Goal: Check status

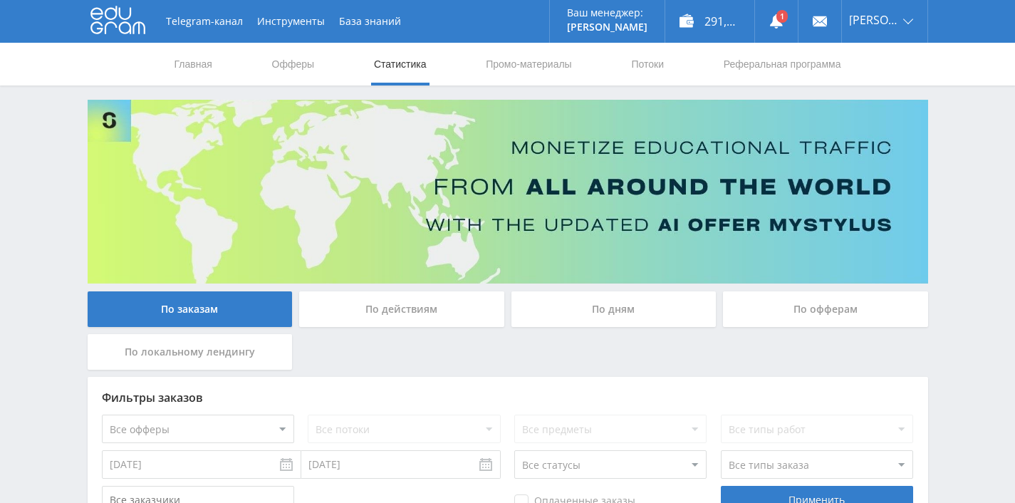
click at [574, 310] on div "По дням" at bounding box center [614, 309] width 205 height 36
click at [0, 0] on input "По дням" at bounding box center [0, 0] width 0 height 0
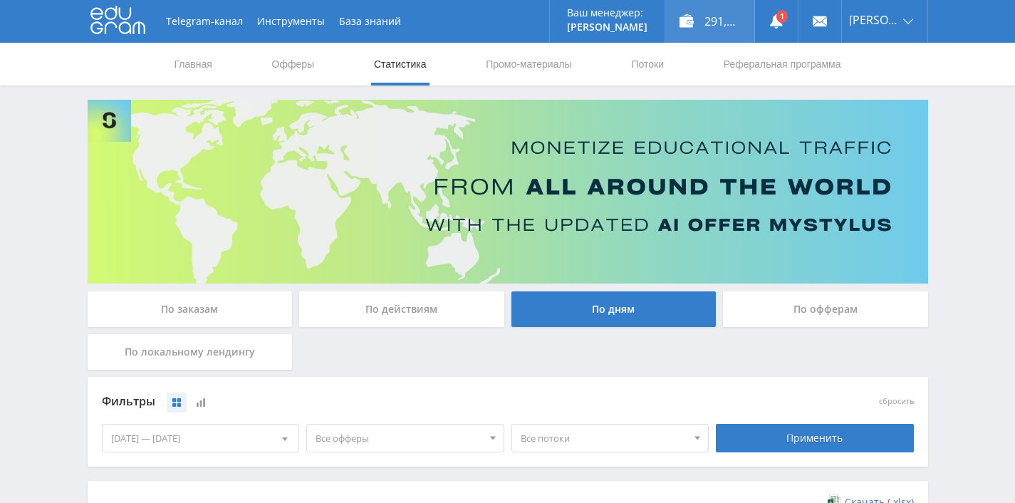
click at [710, 18] on div "291,00 ₽" at bounding box center [710, 21] width 89 height 43
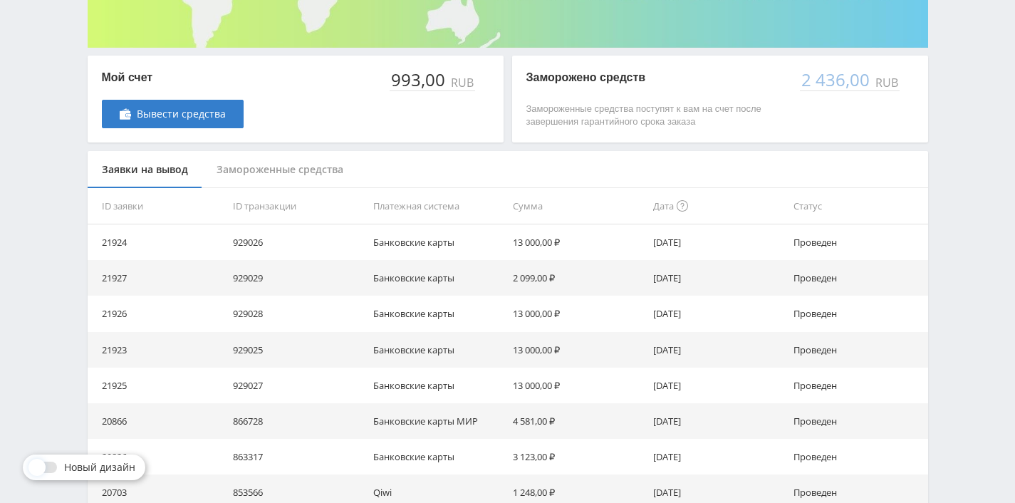
click at [288, 175] on div "Замороженные средства" at bounding box center [279, 170] width 155 height 38
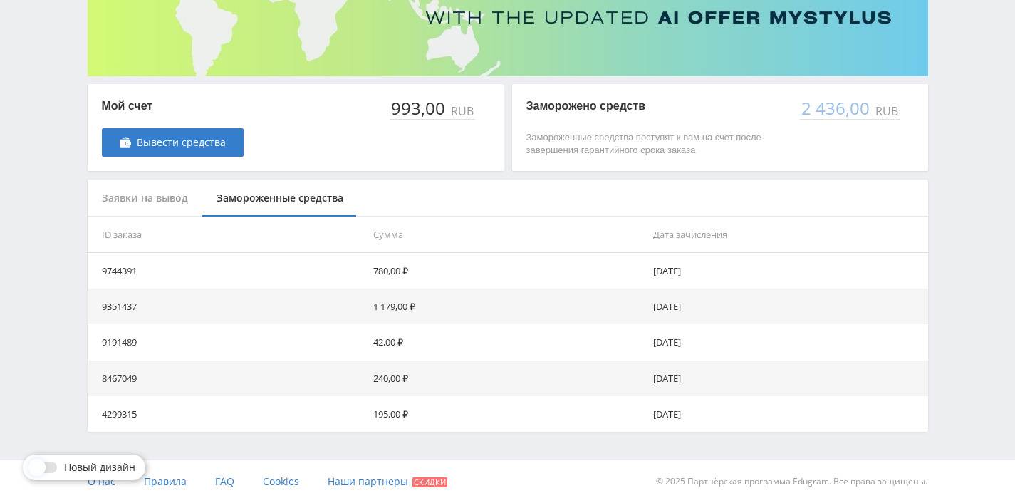
click at [146, 195] on div "Заявки на вывод" at bounding box center [145, 199] width 115 height 38
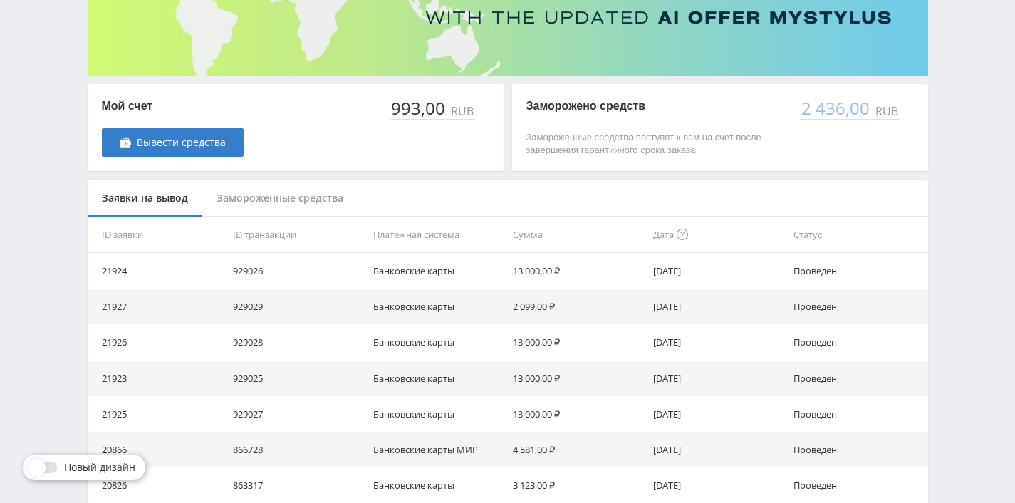
scroll to position [0, 0]
